Goal: Communication & Community: Answer question/provide support

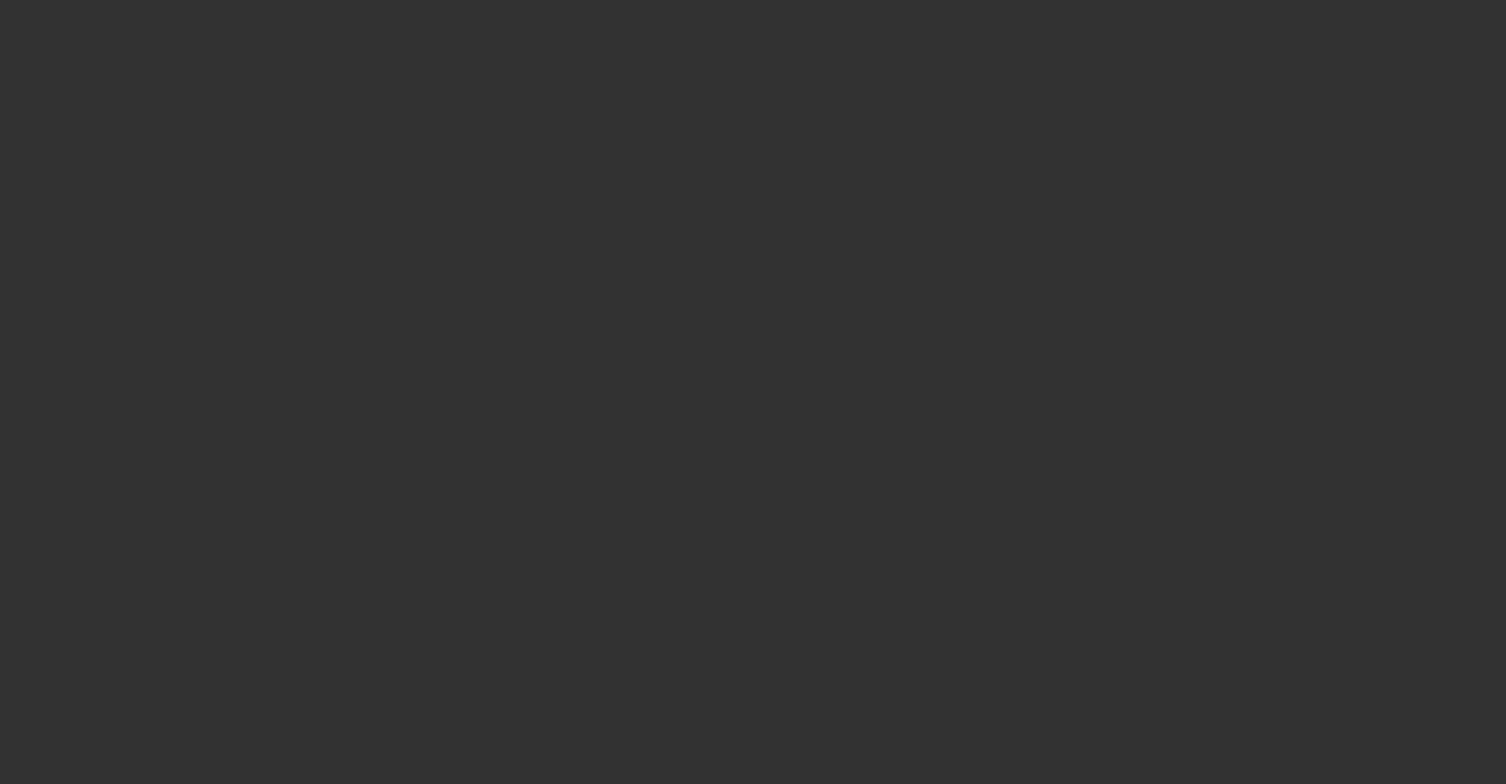
select select "0"
select select "2"
select select "0"
select select "6"
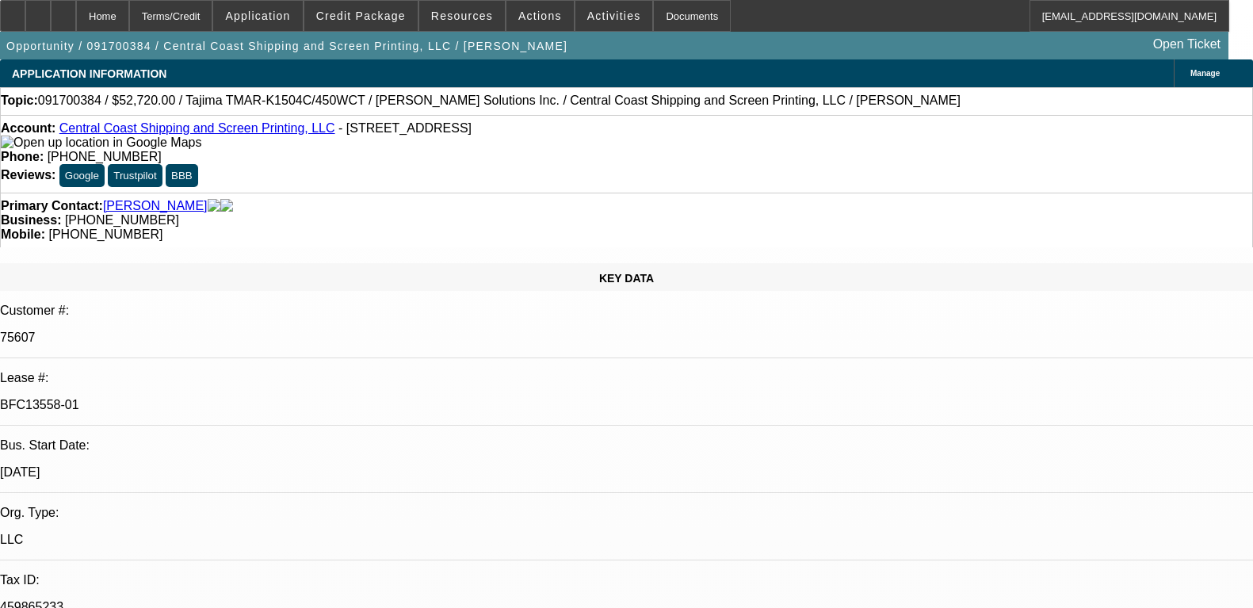
select select "0"
select select "2"
select select "0"
select select "4"
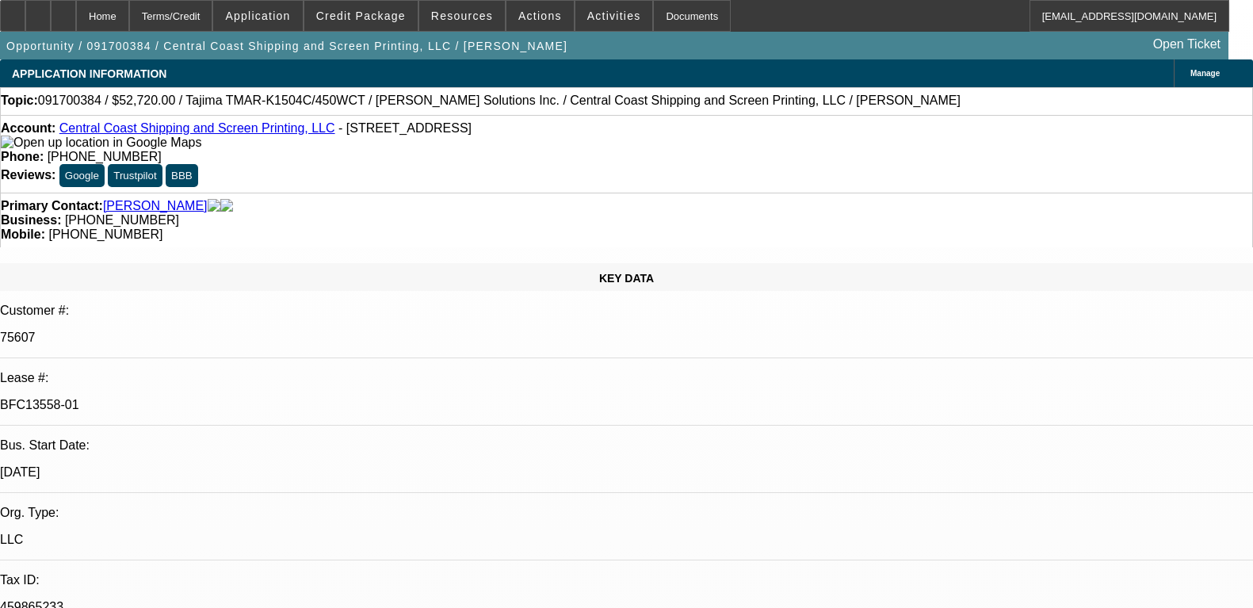
select select "0"
select select "2"
select select "0"
select select "4"
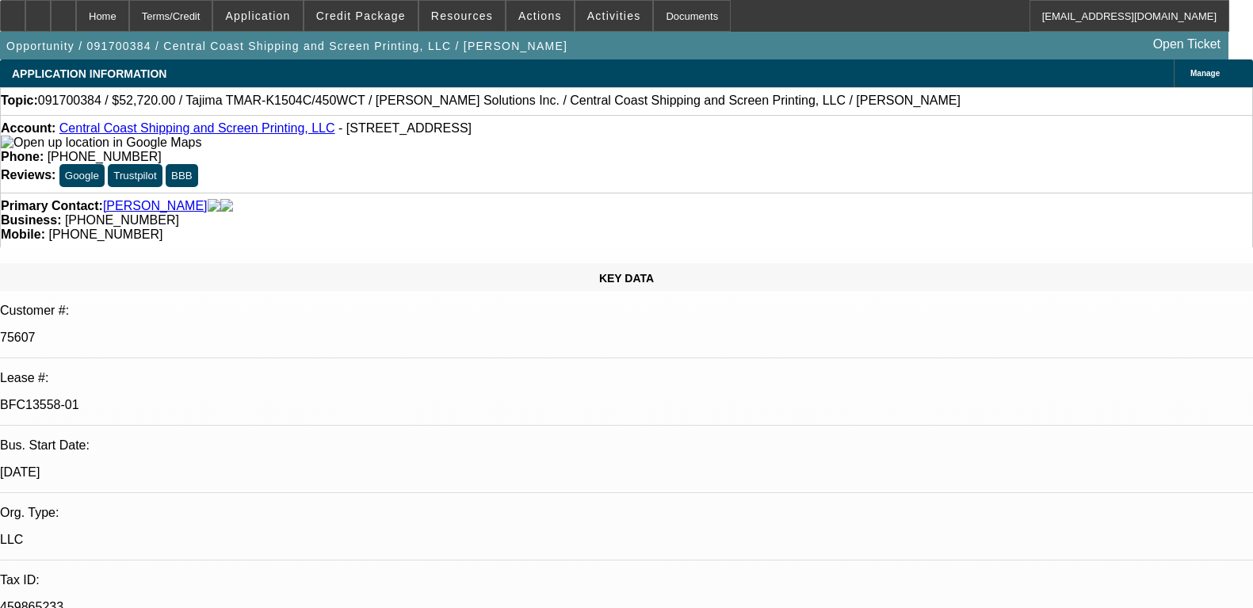
select select "0"
select select "2"
select select "0"
select select "4"
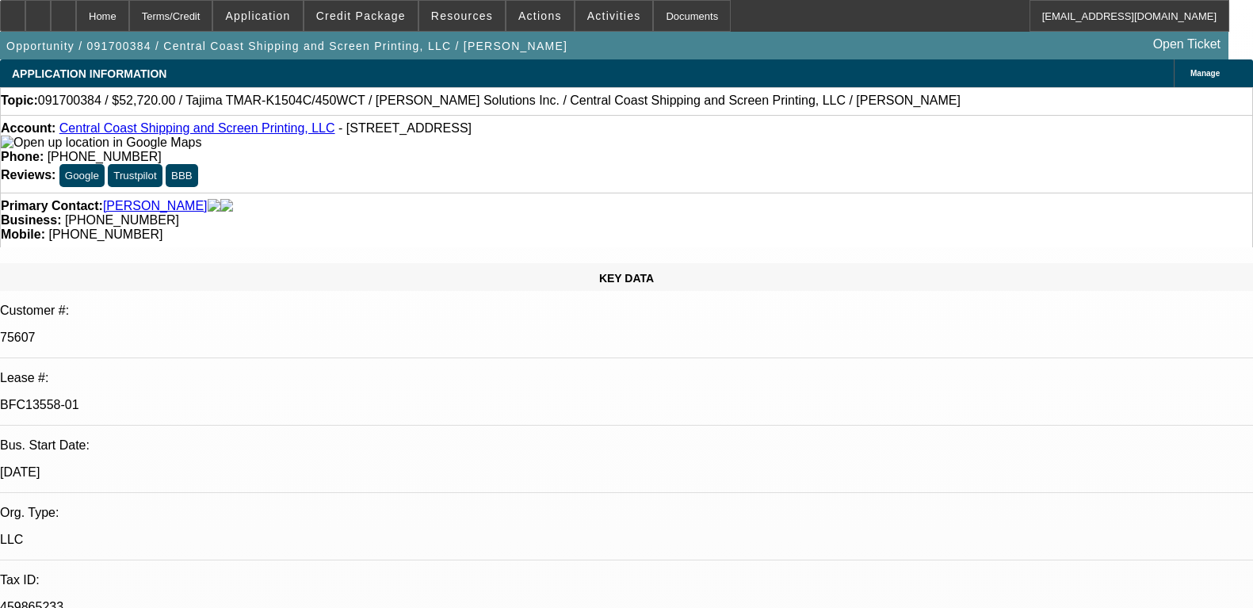
select select "0"
select select "2"
select select "0"
select select "4"
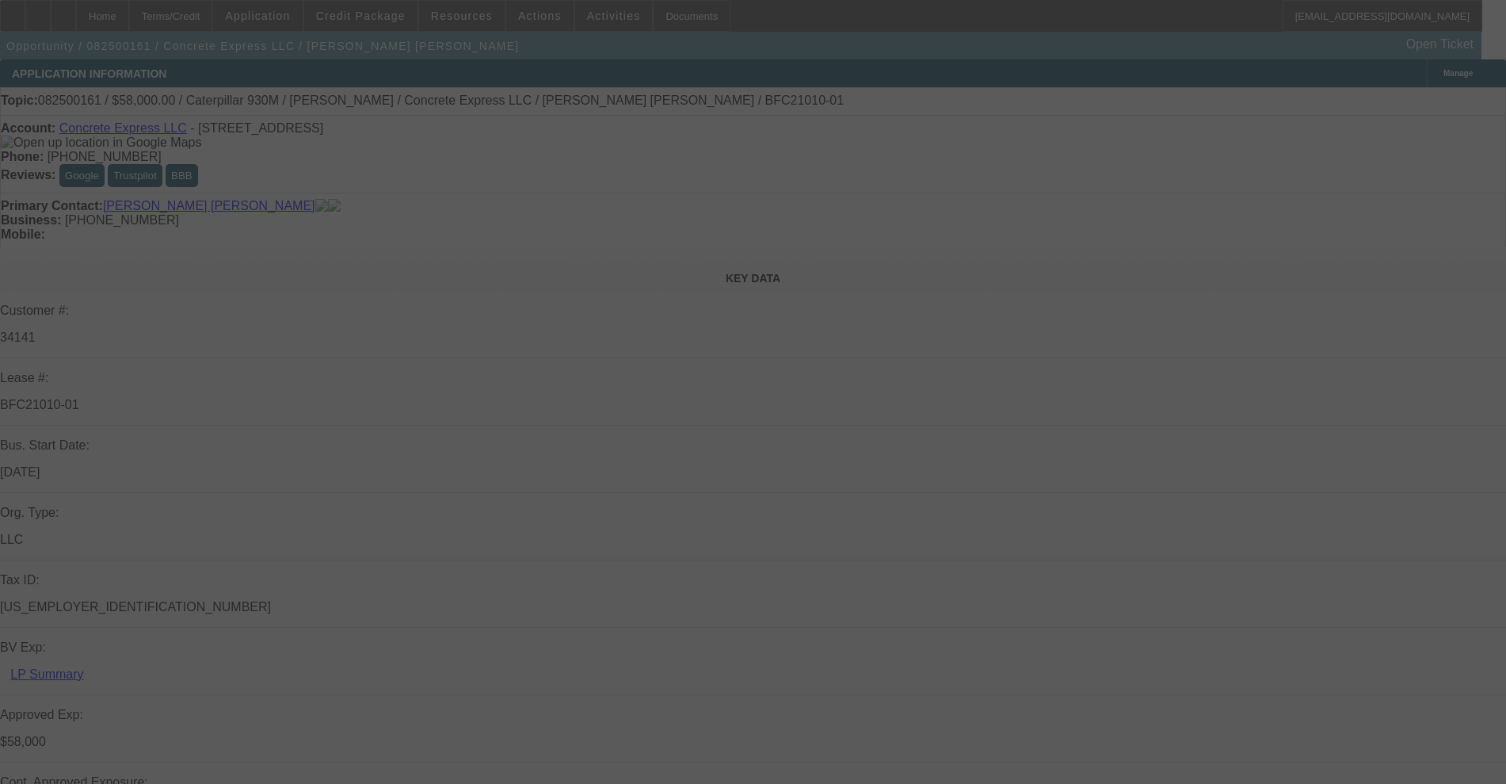
select select "0"
select select "2"
select select "0"
select select "6"
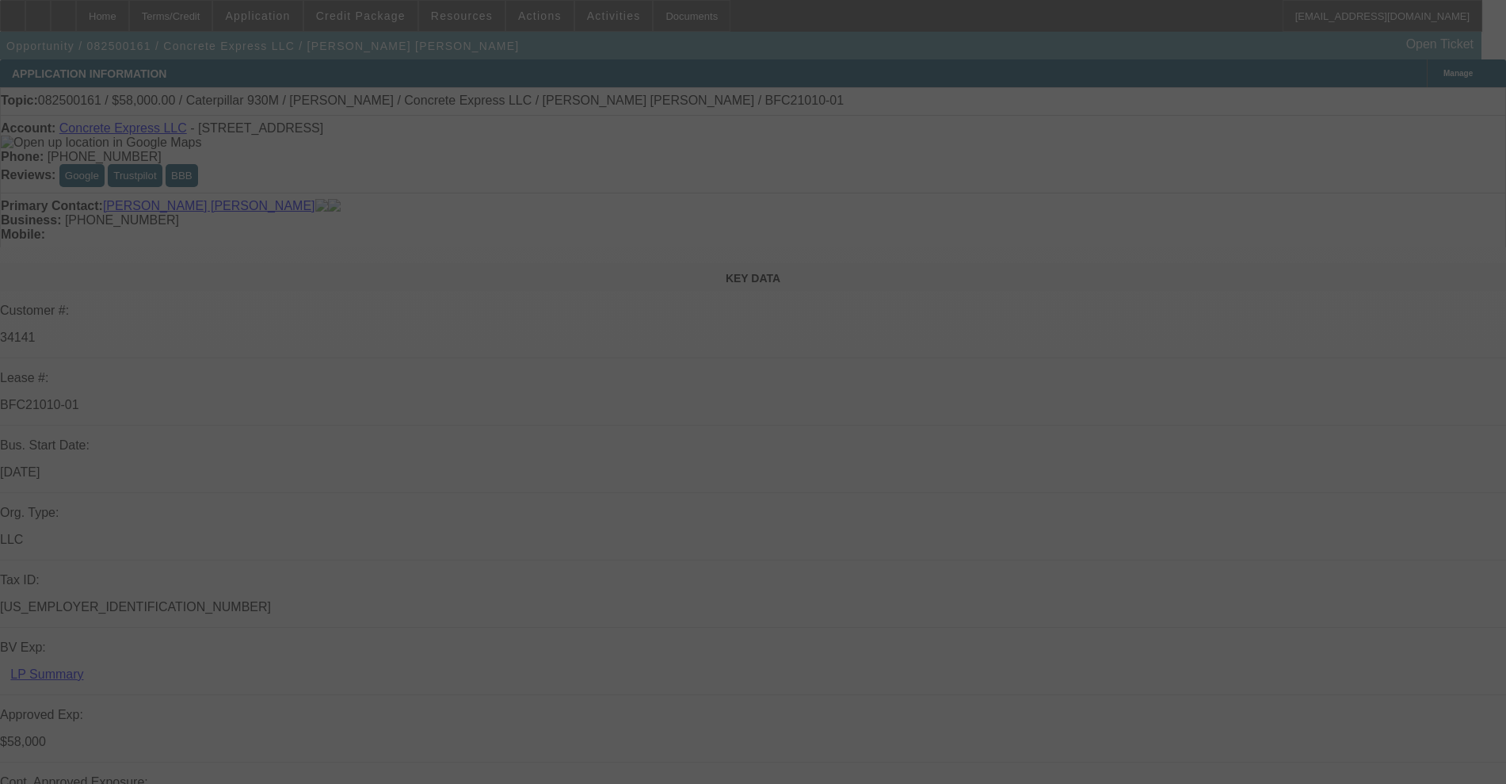
select select "0"
select select "2"
select select "0"
select select "6"
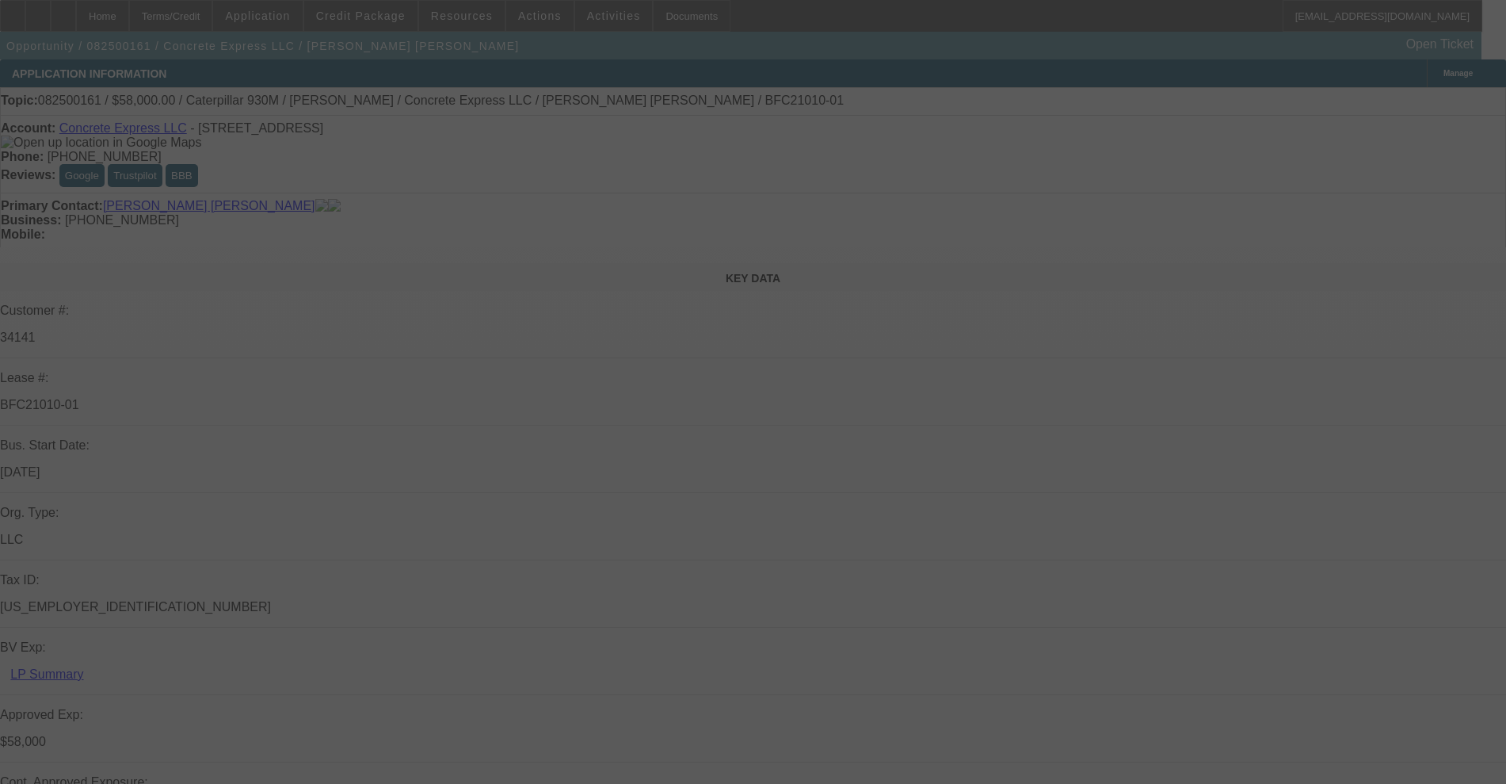
select select "0.15"
select select "2"
select select "0"
select select "6"
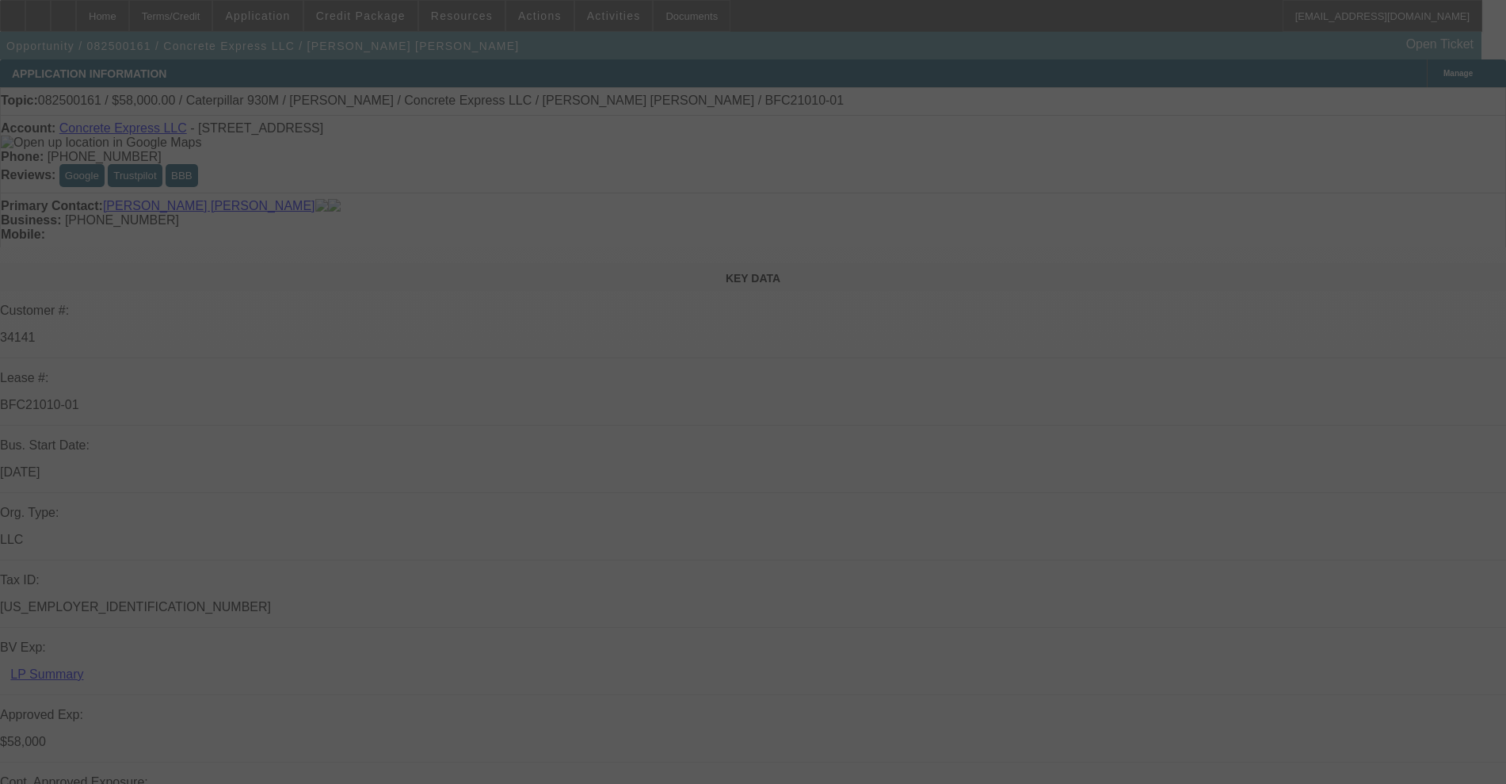
select select "0.15"
select select "2"
select select "0"
select select "6"
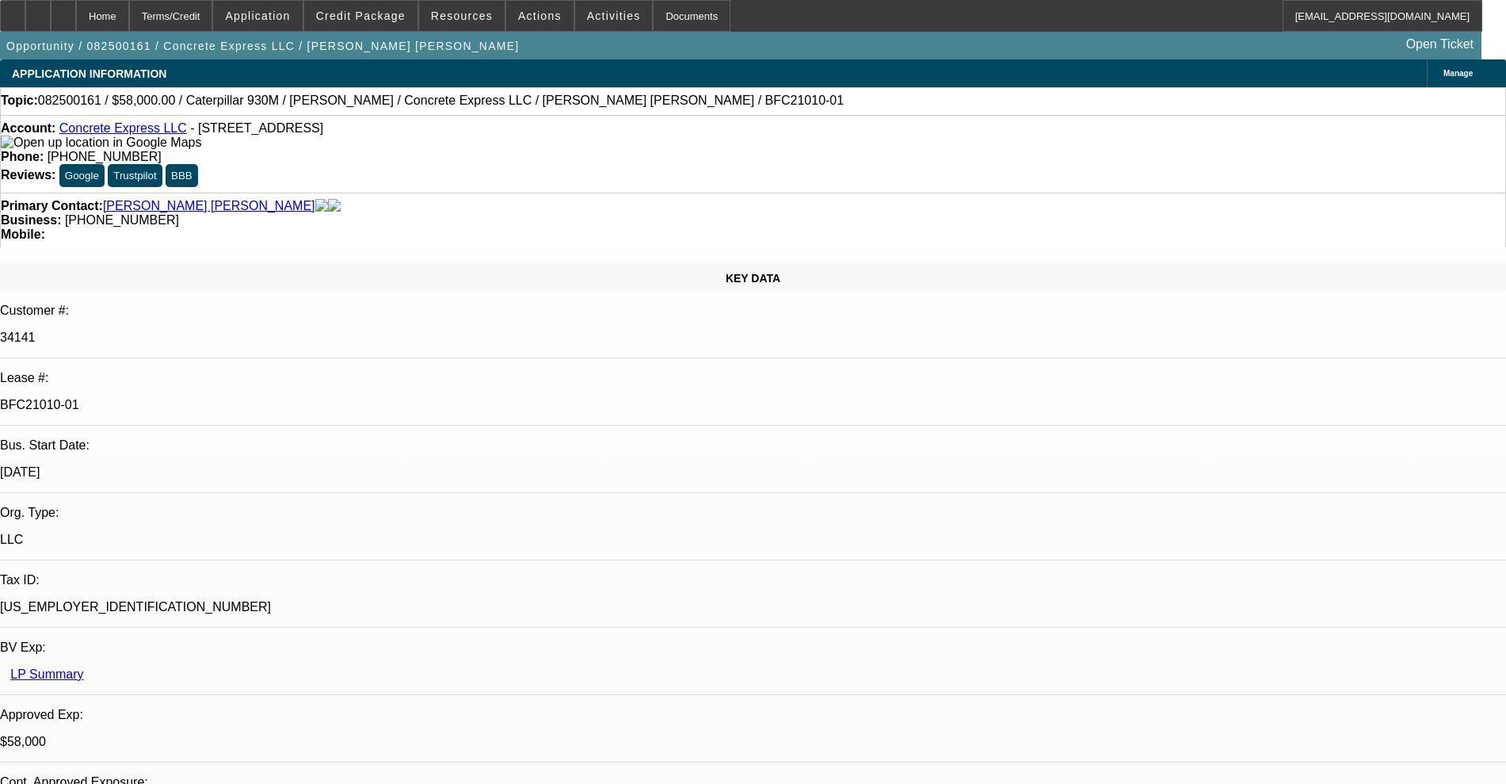
radio input "true"
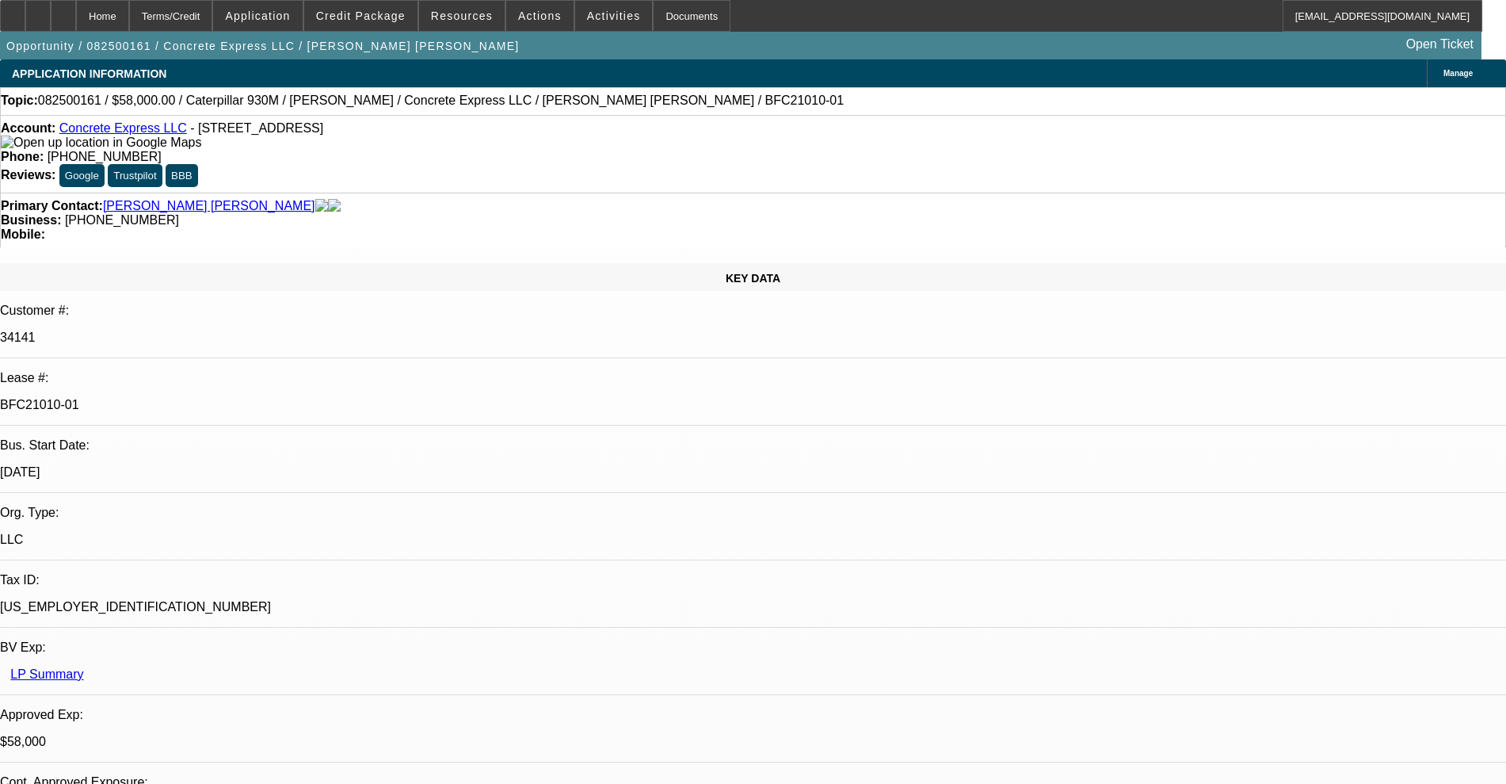
paste textarea "“As of now will probably be mid-week for the money” - Jorge"
type textarea "“As of now will probably be mid-week for the money” - Jorge"
radio input "true"
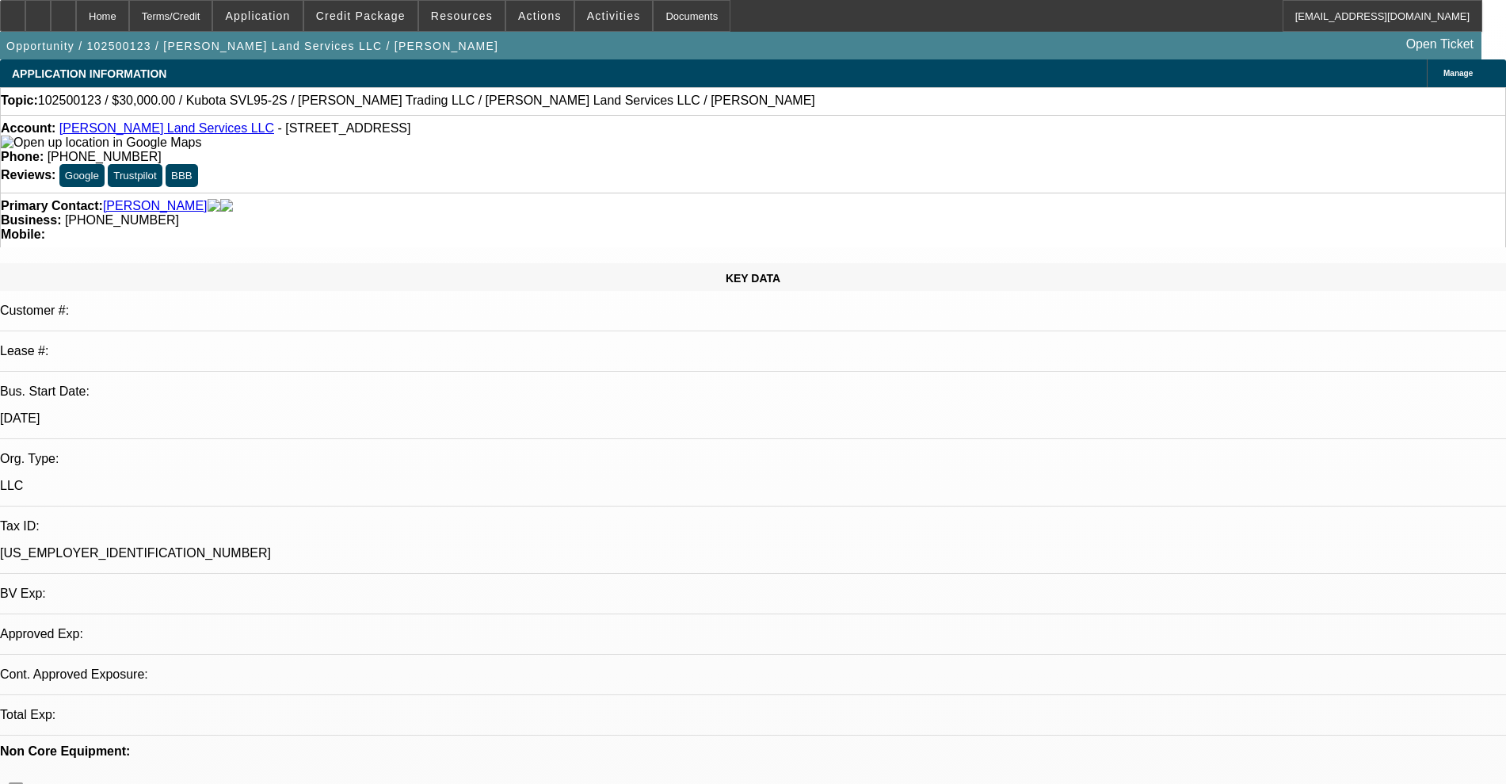
select select "0"
select select "2"
select select "0"
select select "6"
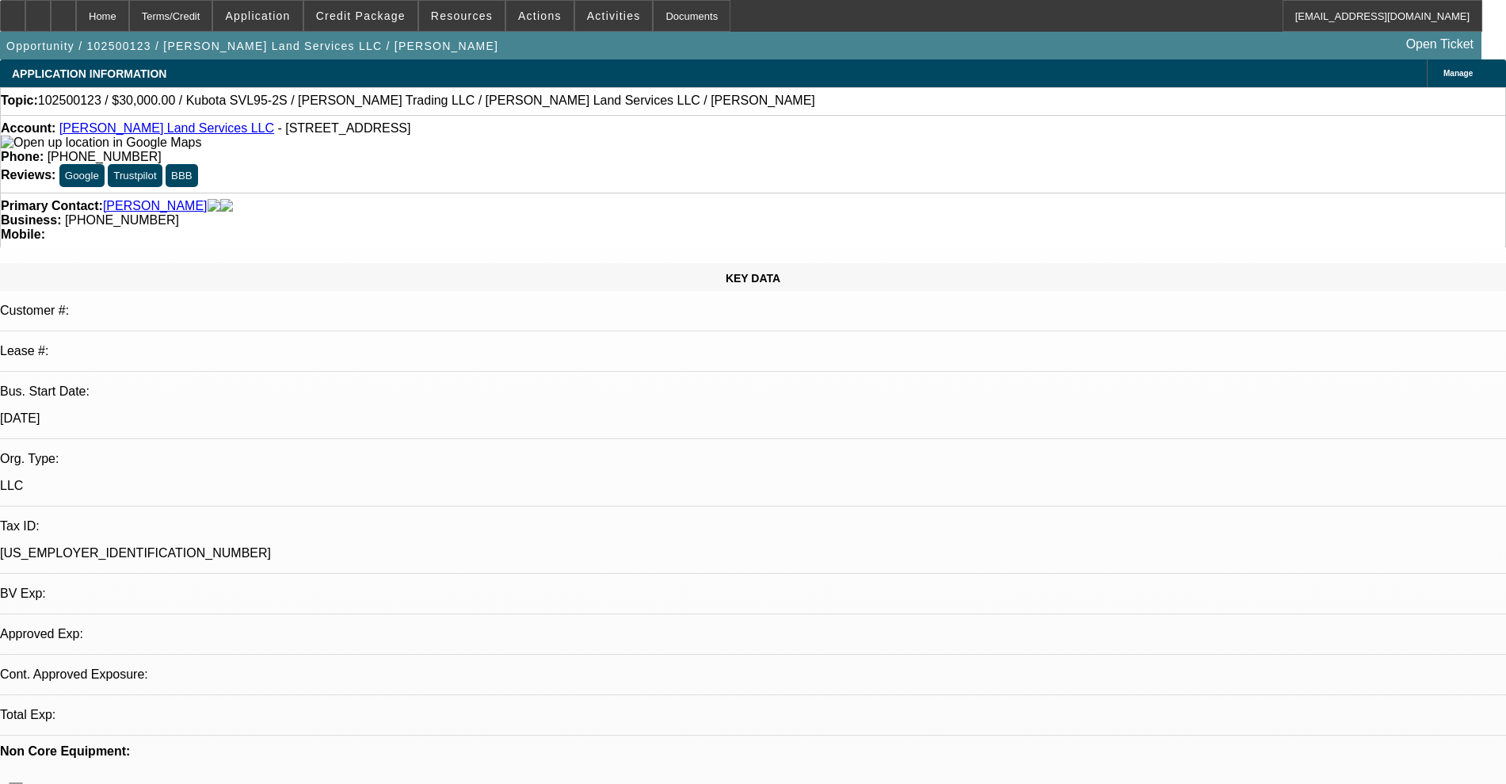
select select "0.1"
select select "2"
select select "0"
select select "6"
